Goal: Transaction & Acquisition: Subscribe to service/newsletter

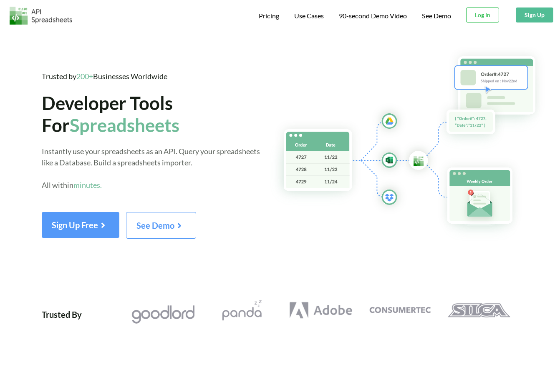
click at [264, 12] on span "Pricing" at bounding box center [269, 16] width 20 height 8
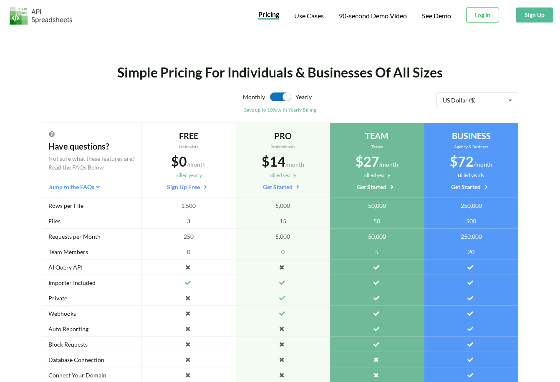
click at [271, 98] on label at bounding box center [280, 97] width 20 height 9
click at [303, 99] on div "Yearly" at bounding box center [345, 100] width 101 height 14
click at [292, 99] on div "Monthly Yearly" at bounding box center [280, 100] width 232 height 14
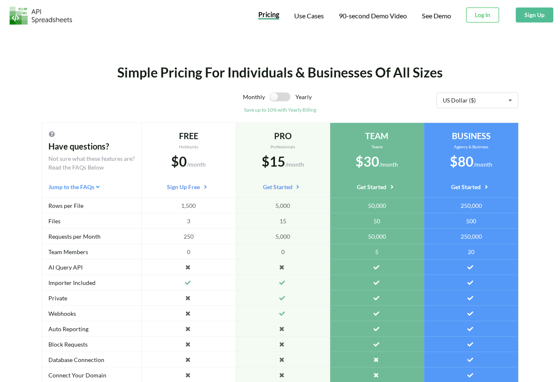
click at [280, 99] on label at bounding box center [280, 97] width 20 height 9
checkbox input "true"
click at [30, 20] on img at bounding box center [41, 16] width 63 height 18
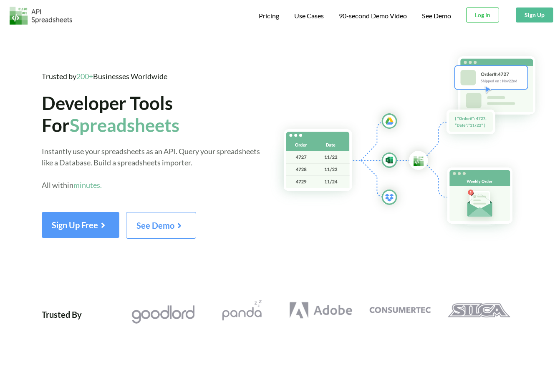
click at [154, 128] on span "Spreadsheets" at bounding box center [125, 125] width 110 height 22
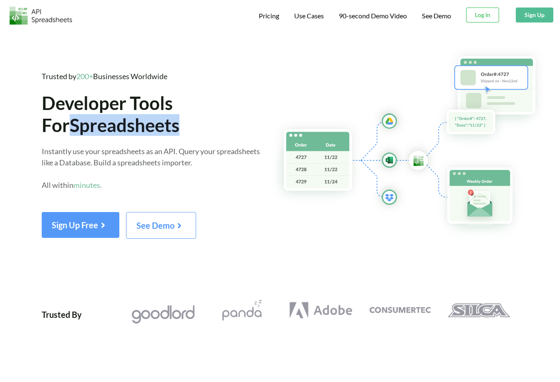
click at [154, 128] on span "Spreadsheets" at bounding box center [125, 125] width 110 height 22
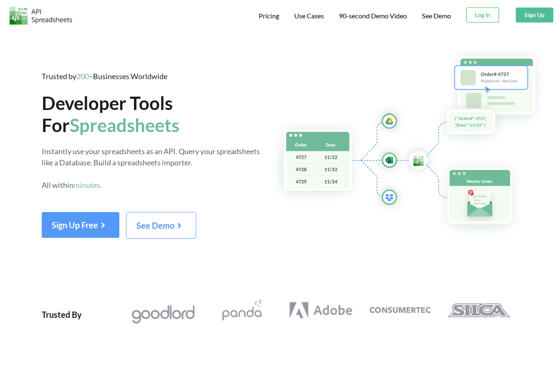
click at [154, 128] on span "Spreadsheets" at bounding box center [125, 125] width 110 height 22
